Goal: Transaction & Acquisition: Purchase product/service

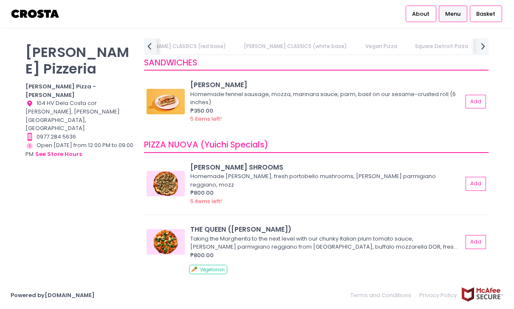
click at [357, 47] on link "Vegan Pizza" at bounding box center [381, 46] width 48 height 16
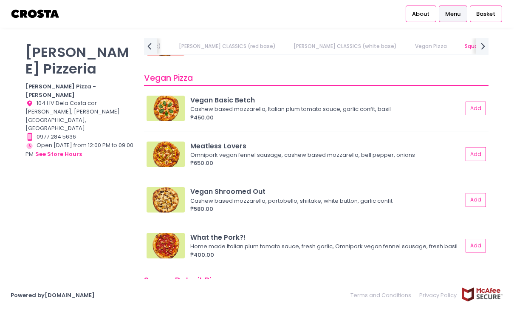
click at [175, 142] on img at bounding box center [166, 153] width 38 height 25
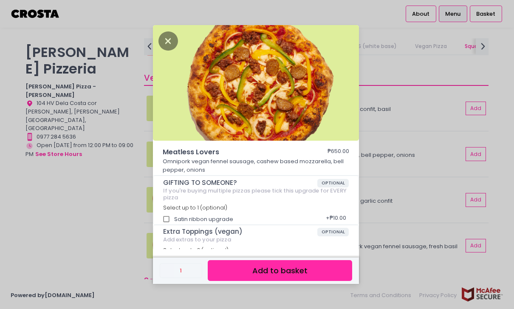
click at [409, 106] on div "Meatless Lovers ₱650.00 Omnipork vegan fennel sausage, cashew based mozzarella,…" at bounding box center [257, 154] width 514 height 309
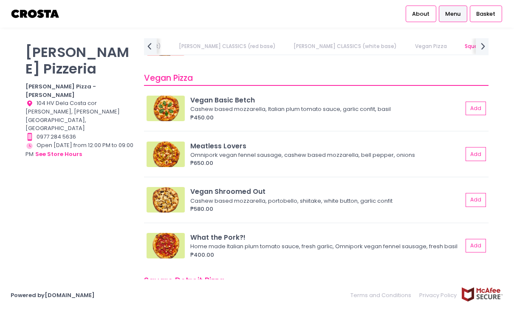
click at [172, 109] on img at bounding box center [166, 108] width 38 height 25
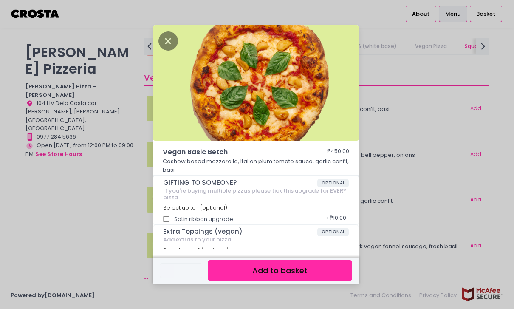
click at [402, 122] on div "Vegan Basic Betch ₱450.00 Cashew based mozzarella, Italian plum tomato sauce, g…" at bounding box center [257, 154] width 514 height 309
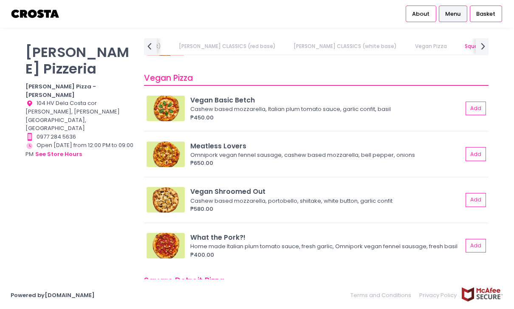
click at [175, 145] on img at bounding box center [166, 153] width 38 height 25
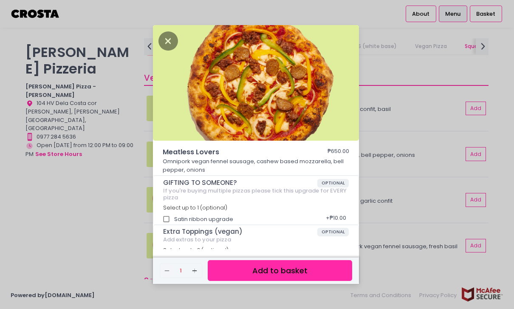
click at [404, 176] on div "Meatless Lovers ₱650.00 Omnipork vegan fennel sausage, cashew based mozzarella,…" at bounding box center [257, 154] width 514 height 309
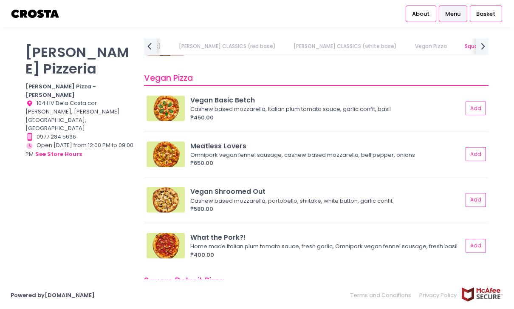
click at [173, 187] on img at bounding box center [166, 199] width 38 height 25
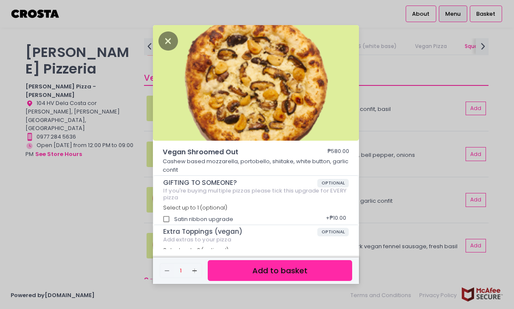
click at [459, 79] on div "Vegan Shroomed Out ₱580.00 Cashew based mozzarella, portobello, shiitake, white…" at bounding box center [257, 154] width 514 height 309
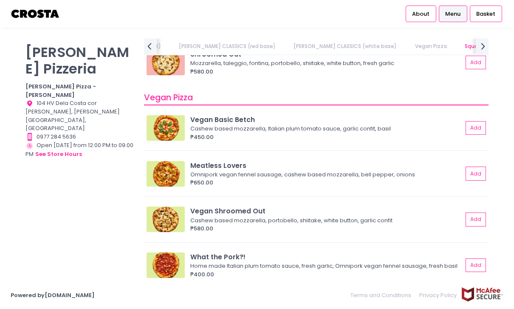
scroll to position [742, 0]
click at [178, 253] on img at bounding box center [166, 264] width 38 height 25
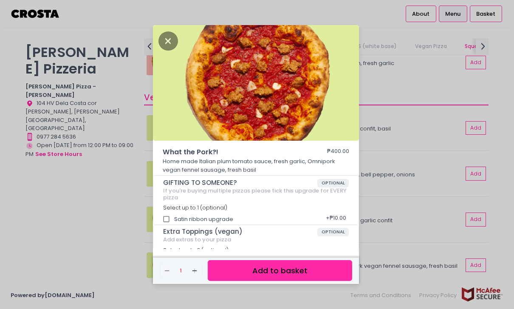
click at [416, 152] on div "What the Pork?! ₱400.00 Home made Italian plum tomato sauce, fresh garlic, Omni…" at bounding box center [257, 154] width 514 height 309
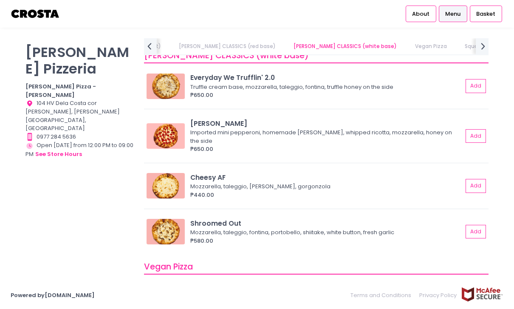
scroll to position [573, 0]
click at [171, 128] on img at bounding box center [166, 135] width 38 height 25
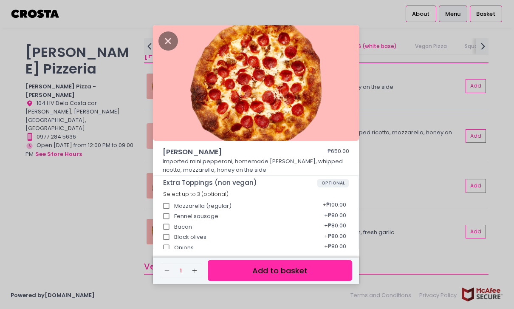
click at [429, 81] on div "[PERSON_NAME] ₱650.00 Imported mini pepperoni, homemade [PERSON_NAME], whipped …" at bounding box center [257, 154] width 514 height 309
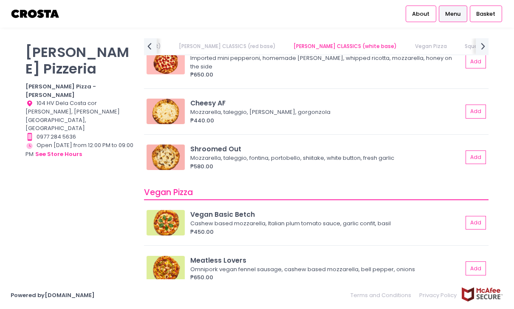
scroll to position [648, 0]
click at [479, 216] on button "Add" at bounding box center [476, 223] width 20 height 14
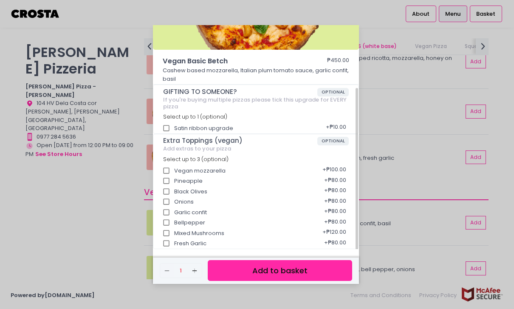
scroll to position [113, 0]
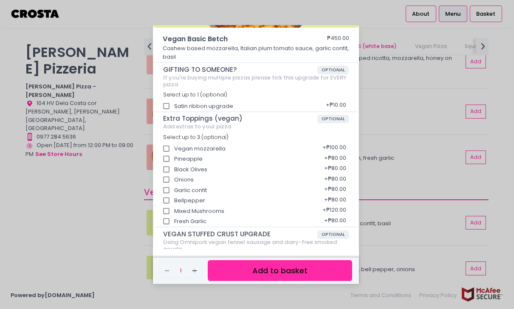
click at [246, 281] on button "Add to basket" at bounding box center [280, 270] width 144 height 21
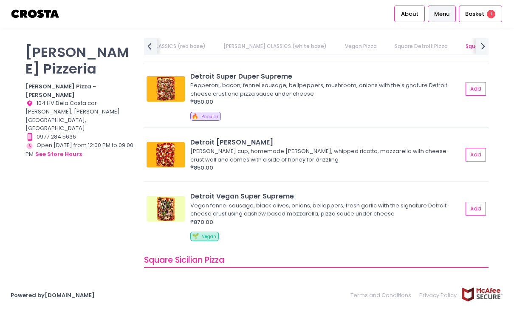
scroll to position [1033, 0]
click at [229, 137] on div "Detroit [PERSON_NAME]" at bounding box center [326, 142] width 272 height 10
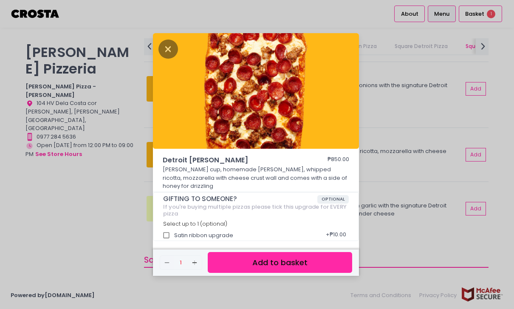
click at [121, 195] on div "Detroit [PERSON_NAME] ₱850.00 [PERSON_NAME] cup, homemade [PERSON_NAME], whippe…" at bounding box center [257, 154] width 514 height 309
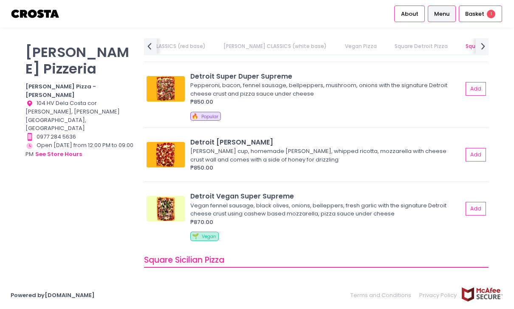
click at [478, 157] on button "Add" at bounding box center [476, 155] width 20 height 14
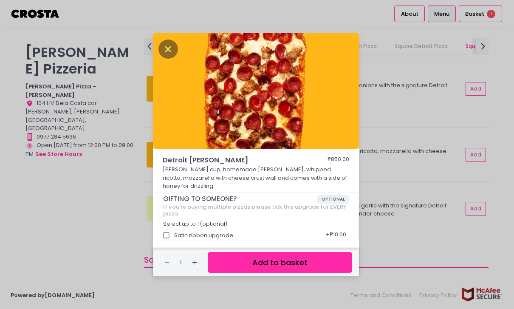
click at [307, 269] on button "Add to basket" at bounding box center [280, 262] width 144 height 21
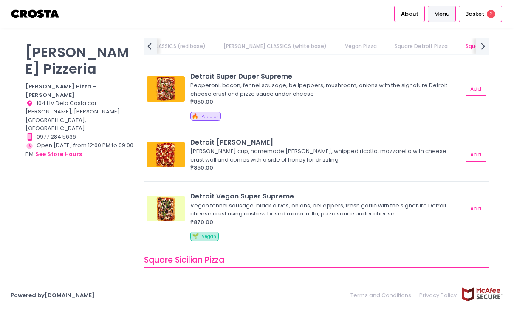
click at [242, 144] on div "Detroit [PERSON_NAME]" at bounding box center [326, 142] width 272 height 10
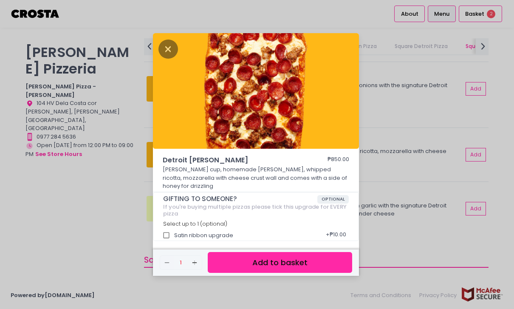
scroll to position [2, 0]
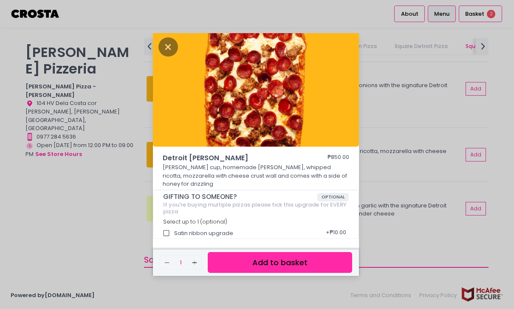
click at [412, 199] on div "Detroit [PERSON_NAME] ₱850.00 [PERSON_NAME] cup, homemade [PERSON_NAME], whippe…" at bounding box center [257, 154] width 514 height 309
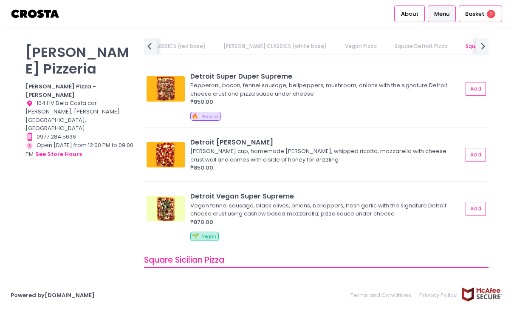
click at [491, 18] on div "Basket 2" at bounding box center [480, 14] width 43 height 17
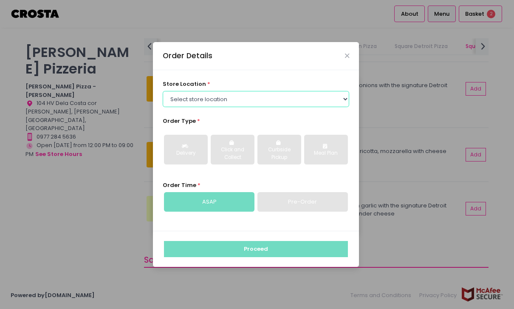
click at [291, 107] on select "Select store location [PERSON_NAME] Pizza - [PERSON_NAME] Pizza - [GEOGRAPHIC_D…" at bounding box center [256, 99] width 187 height 16
select select "5fabb2e53664a8677beaeb89"
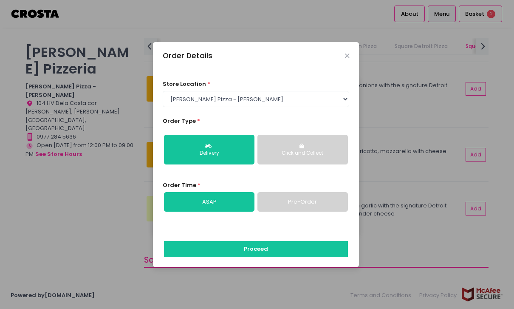
click at [231, 157] on div "Delivery" at bounding box center [209, 154] width 79 height 8
click at [234, 192] on link "ASAP" at bounding box center [209, 202] width 90 height 20
click at [265, 241] on button "Proceed" at bounding box center [256, 249] width 184 height 16
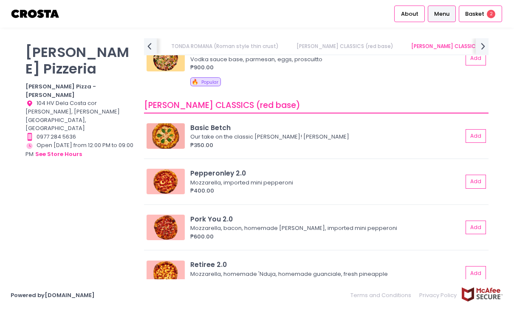
scroll to position [348, 0]
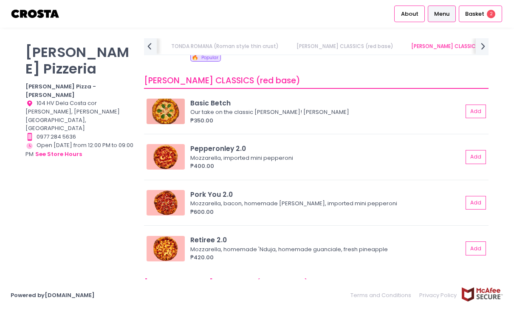
click at [480, 44] on icon "next Created with Sketch." at bounding box center [482, 46] width 11 height 11
click at [482, 47] on icon "next Created with Sketch." at bounding box center [482, 46] width 11 height 11
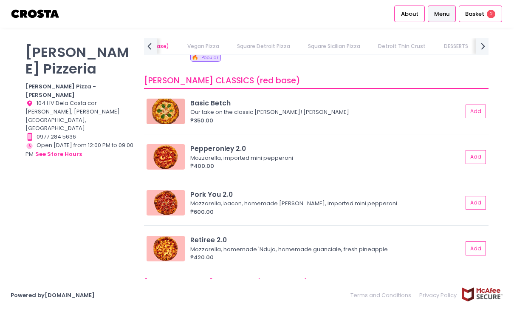
click at [482, 47] on icon "next Created with Sketch." at bounding box center [482, 46] width 11 height 11
click at [426, 47] on link "DESSERTS" at bounding box center [446, 46] width 41 height 16
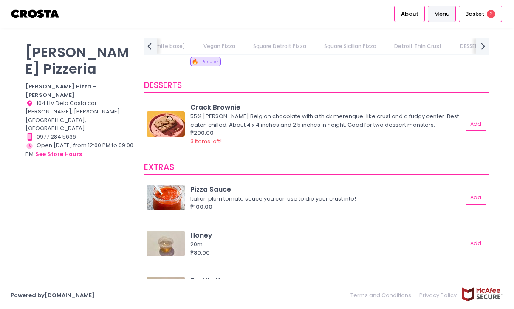
scroll to position [1649, 0]
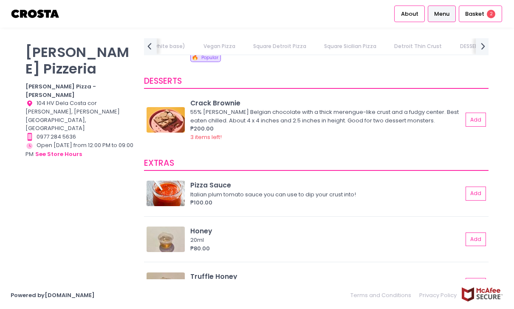
click at [176, 107] on img at bounding box center [166, 119] width 38 height 25
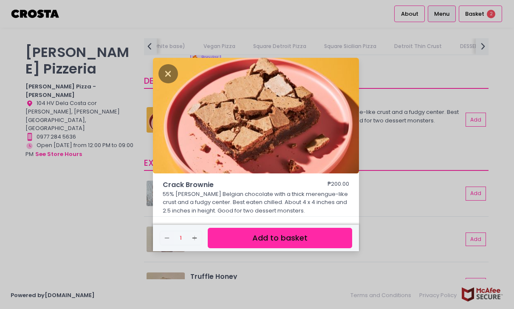
click at [412, 110] on div "Crack Brownie ₱200.00 55% [PERSON_NAME] Belgian chocolate with a thick merengue…" at bounding box center [257, 154] width 514 height 309
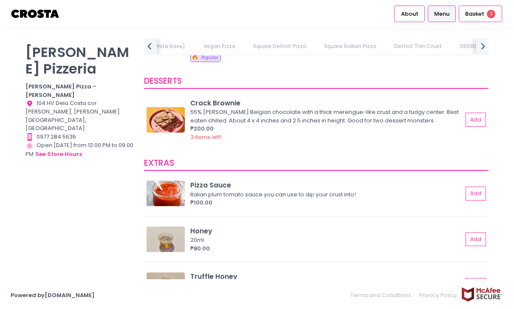
click at [493, 11] on span "2" at bounding box center [491, 14] width 8 height 8
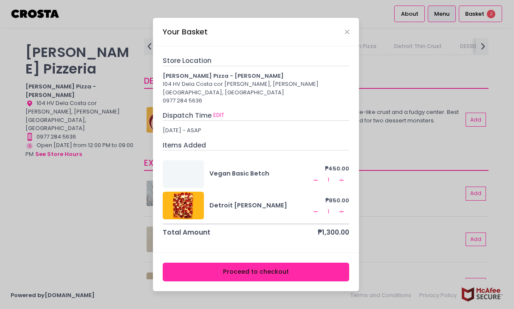
click at [328, 263] on button "Proceed to checkout" at bounding box center [256, 272] width 187 height 19
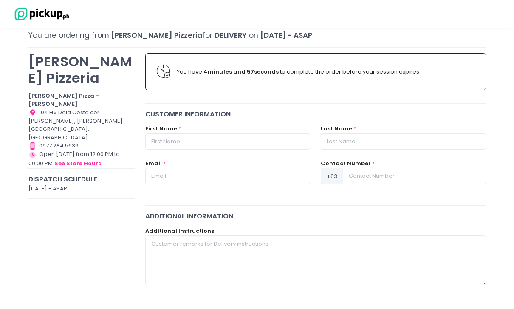
click at [180, 130] on div "First Name *" at bounding box center [227, 136] width 165 height 25
click at [168, 144] on input "text" at bounding box center [227, 141] width 165 height 16
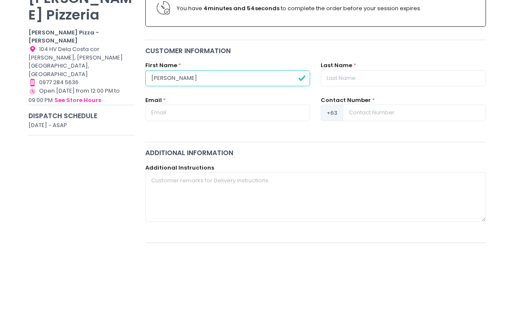
type input "[PERSON_NAME]"
click at [401, 134] on input "text" at bounding box center [403, 142] width 165 height 16
type input "Tubio"
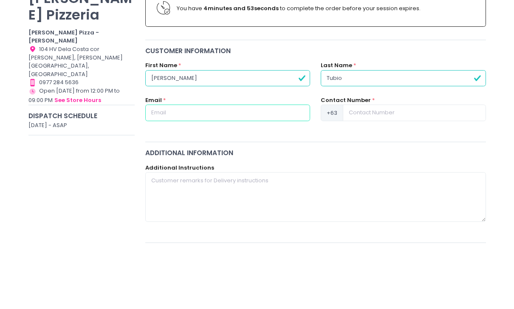
click at [183, 168] on input "text" at bounding box center [227, 176] width 165 height 16
type input "[PERSON_NAME][EMAIL_ADDRESS][DOMAIN_NAME]"
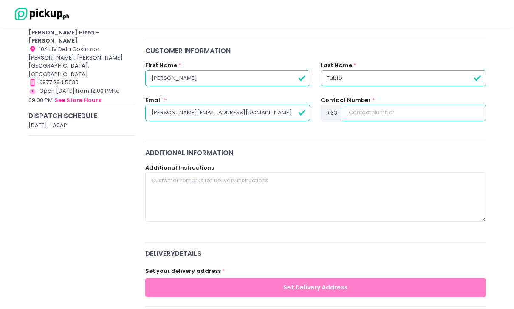
click at [359, 111] on input at bounding box center [414, 112] width 143 height 16
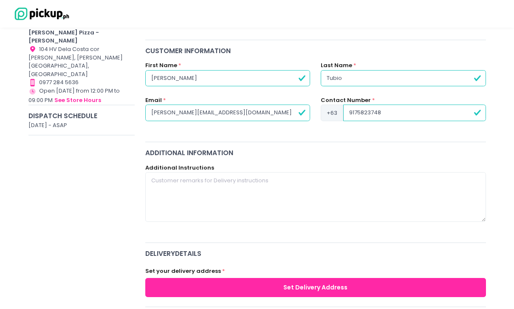
type input "9175823748"
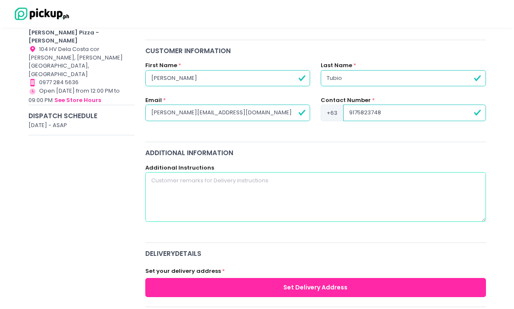
click at [175, 200] on textarea at bounding box center [315, 196] width 341 height 49
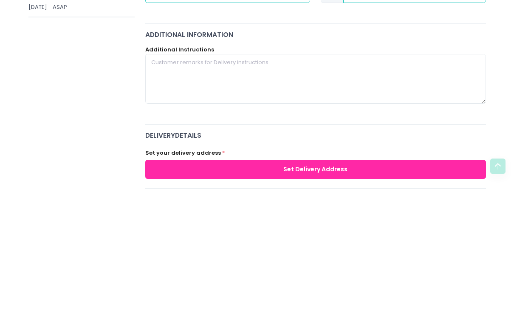
scroll to position [225, 0]
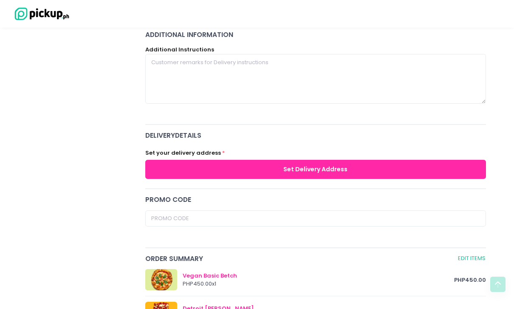
click at [376, 161] on button "Set Delivery Address" at bounding box center [315, 169] width 341 height 19
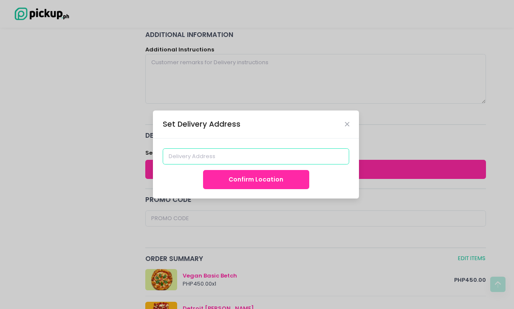
click at [325, 164] on input at bounding box center [256, 156] width 187 height 16
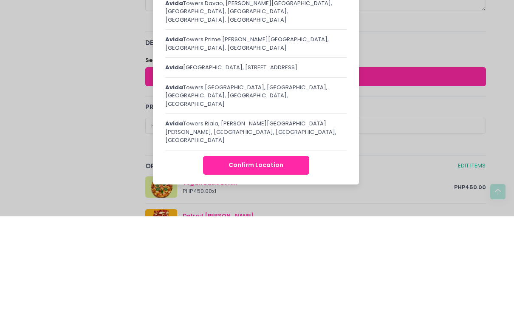
click at [186, 128] on div "[GEOGRAPHIC_DATA][PERSON_NAME][GEOGRAPHIC_DATA], [GEOGRAPHIC_DATA], [GEOGRAPHIC…" at bounding box center [255, 136] width 181 height 17
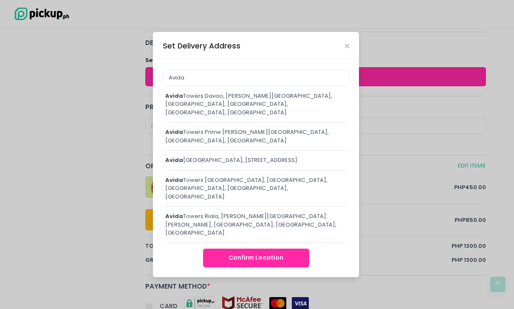
type input "[GEOGRAPHIC_DATA][PERSON_NAME][GEOGRAPHIC_DATA], [GEOGRAPHIC_DATA], [GEOGRAPHIC…"
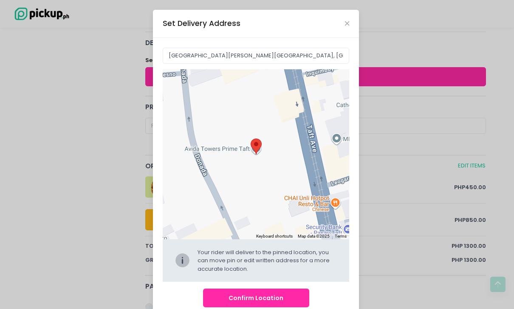
click at [229, 298] on button "Confirm Location" at bounding box center [256, 297] width 106 height 19
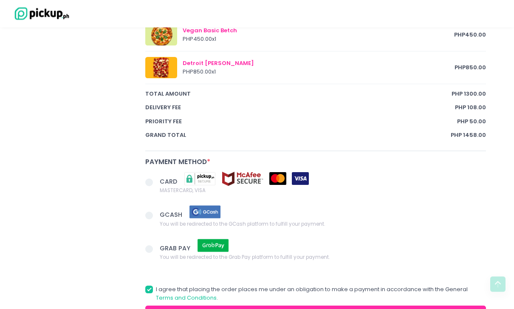
scroll to position [513, 0]
click at [155, 177] on span at bounding box center [152, 183] width 14 height 12
click at [156, 178] on input "CARD MASTERCARD, VISA" at bounding box center [159, 181] width 6 height 6
radio input "true"
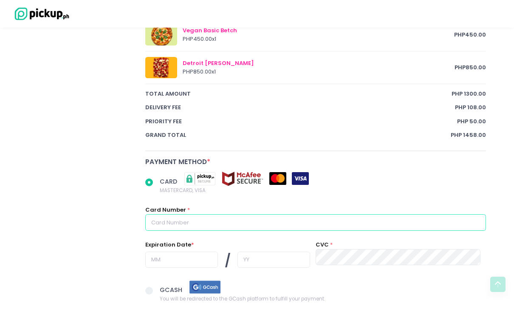
click at [293, 217] on input "text" at bounding box center [315, 222] width 341 height 16
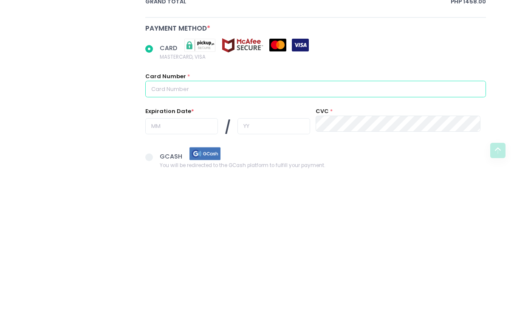
type input "4"
radio input "true"
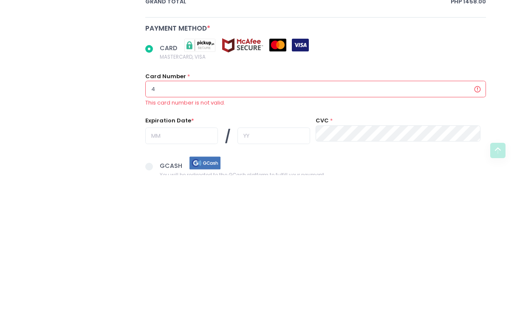
type input "49"
radio input "true"
type input "492"
radio input "true"
type input "4929"
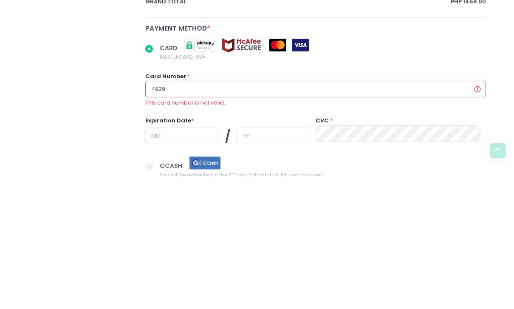
radio input "true"
type input "49296"
radio input "true"
type input "492966"
radio input "true"
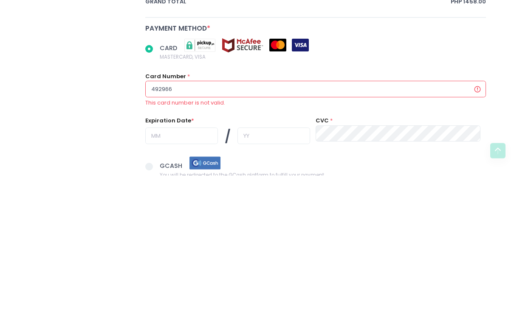
type input "4929669"
radio input "true"
type input "49296696"
radio input "true"
type input "492966965"
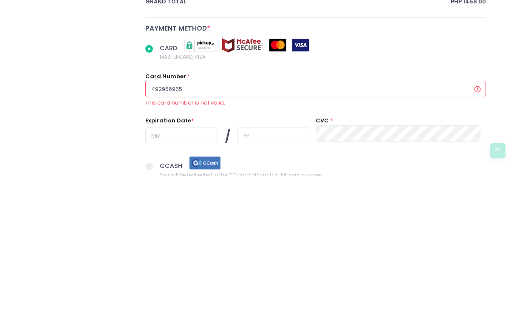
radio input "true"
type input "4929669655"
radio input "true"
type input "49296696559"
radio input "true"
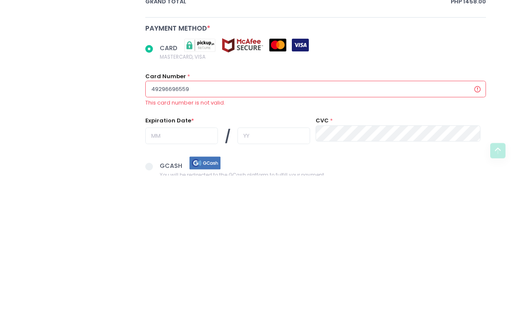
type input "492966965599"
radio input "true"
type input "4929669655996"
radio input "true"
type input "49296696559968"
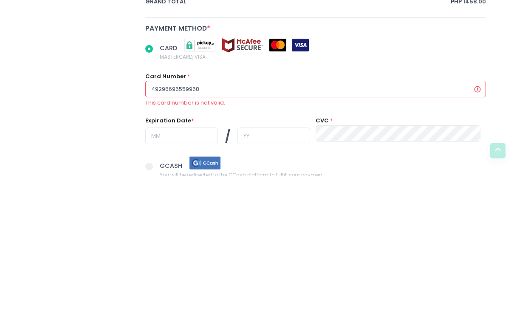
radio input "true"
type input "492966965599685"
radio input "true"
type input "[CREDIT_CARD_NUMBER]"
radio input "true"
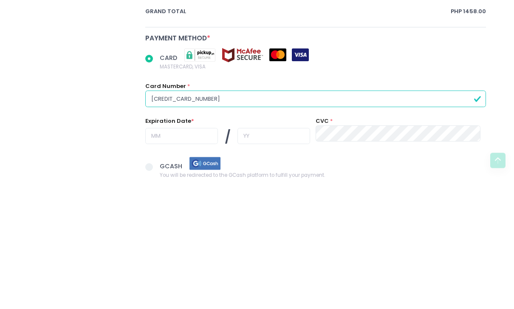
type input "[CREDIT_CARD_NUMBER]"
click at [158, 252] on input "text" at bounding box center [181, 260] width 73 height 16
radio input "true"
type input "0"
radio input "true"
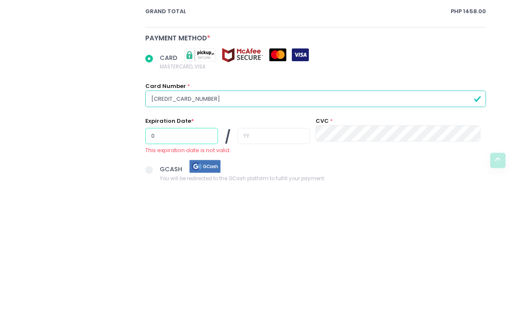
type input "06"
radio input "true"
type input "06"
click at [294, 252] on input "text" at bounding box center [273, 260] width 73 height 16
radio input "true"
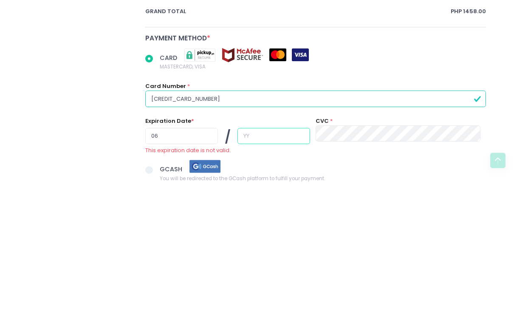
type input "3"
radio input "true"
type input "30"
radio input "true"
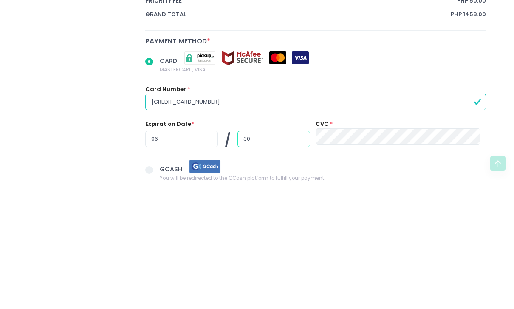
type input "30"
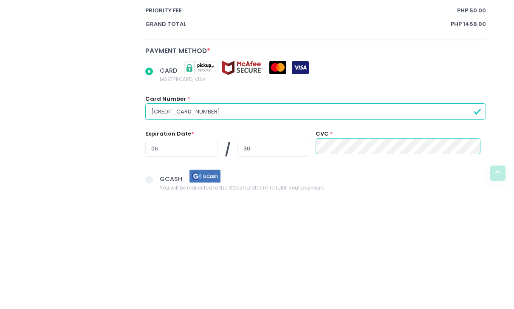
scroll to position [612, 0]
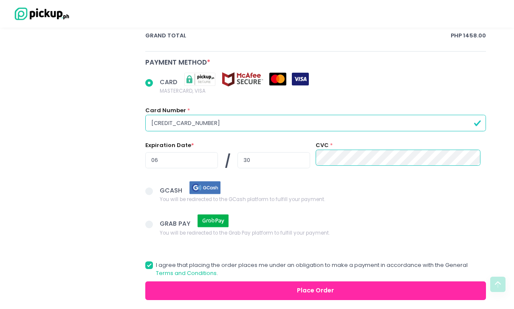
click at [196, 281] on button "Place Order" at bounding box center [315, 290] width 341 height 19
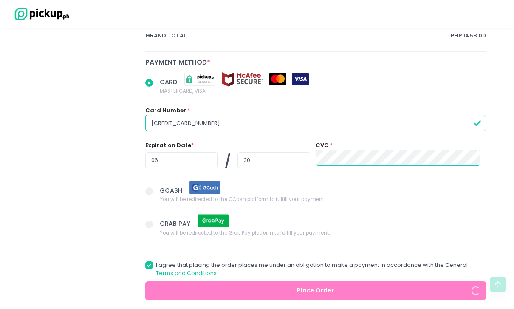
radio input "true"
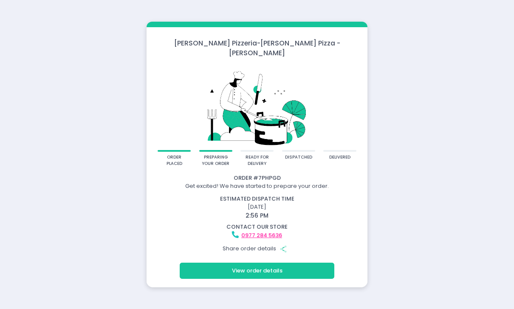
click at [219, 270] on button "View order details" at bounding box center [257, 271] width 155 height 16
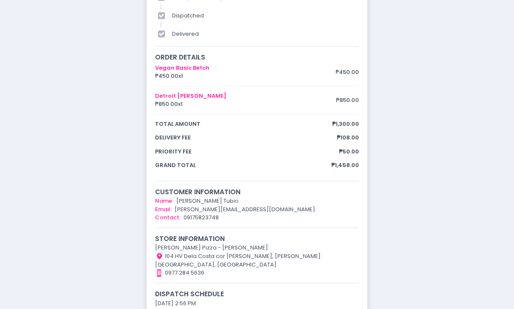
scroll to position [82, 0]
